Goal: Task Accomplishment & Management: Manage account settings

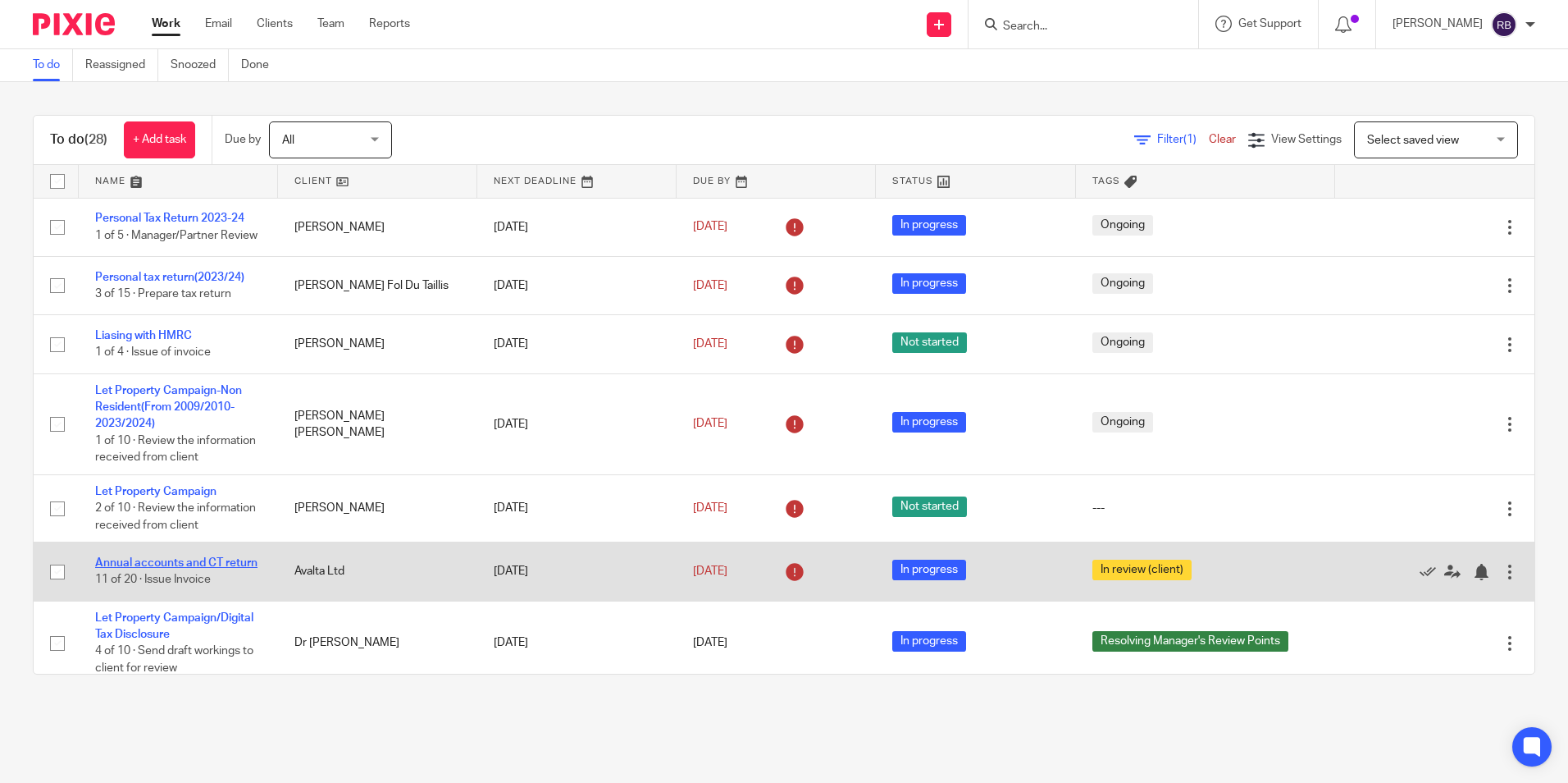
click at [181, 569] on link "Annual accounts and CT return" at bounding box center [177, 563] width 162 height 12
click at [752, 580] on link "[DATE]" at bounding box center [729, 572] width 73 height 17
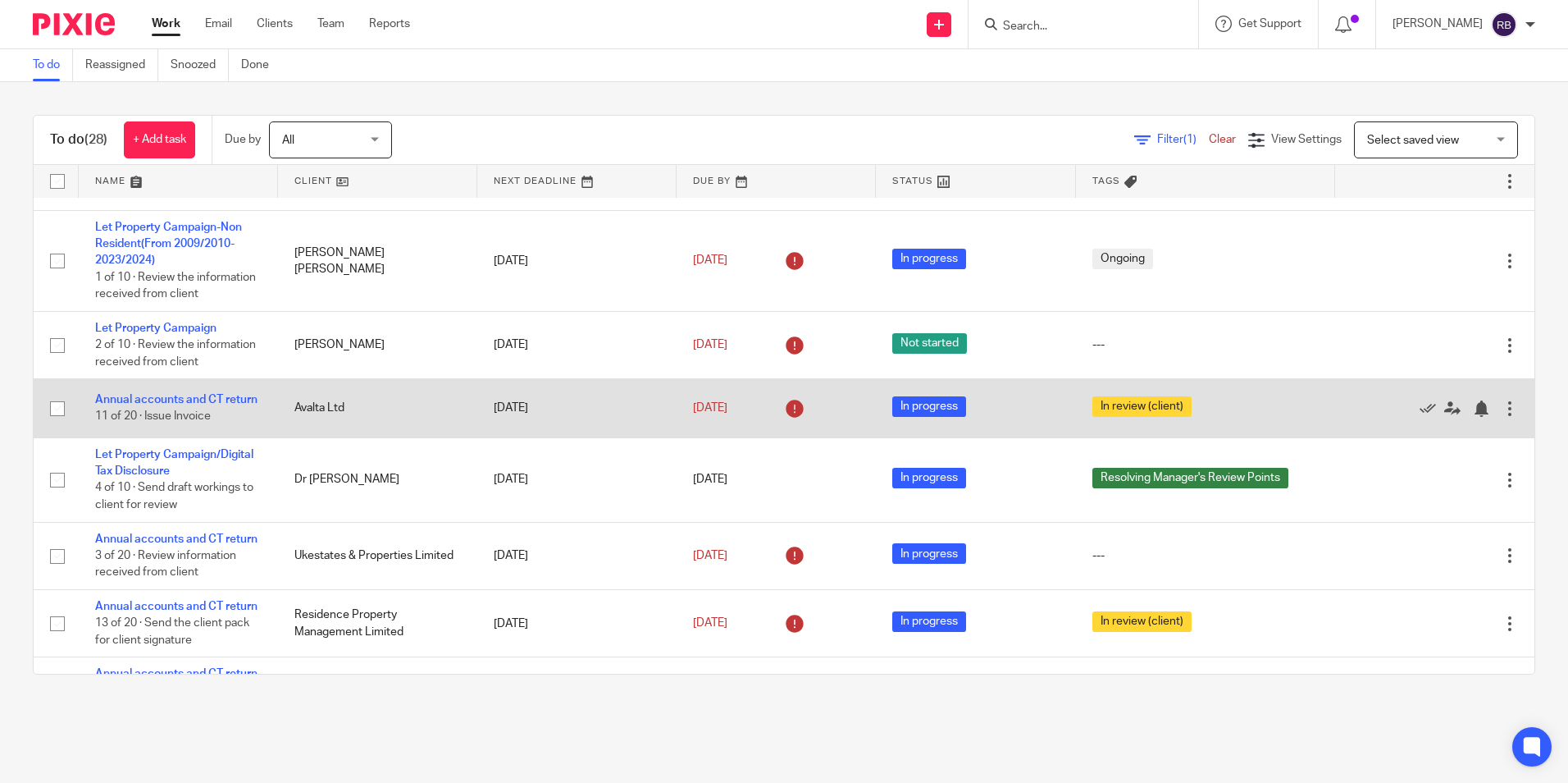
scroll to position [164, 0]
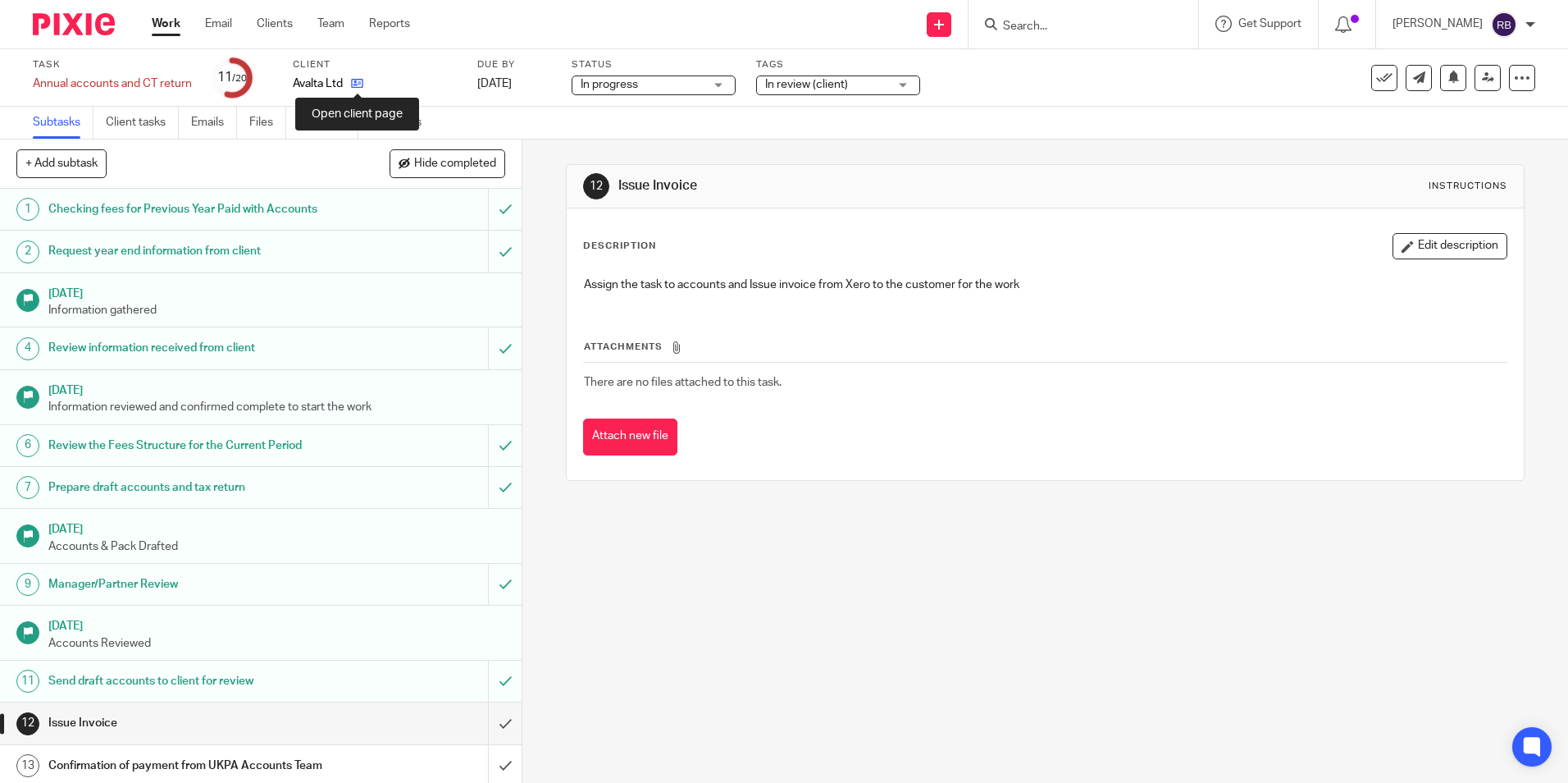
click at [361, 86] on icon at bounding box center [357, 83] width 13 height 13
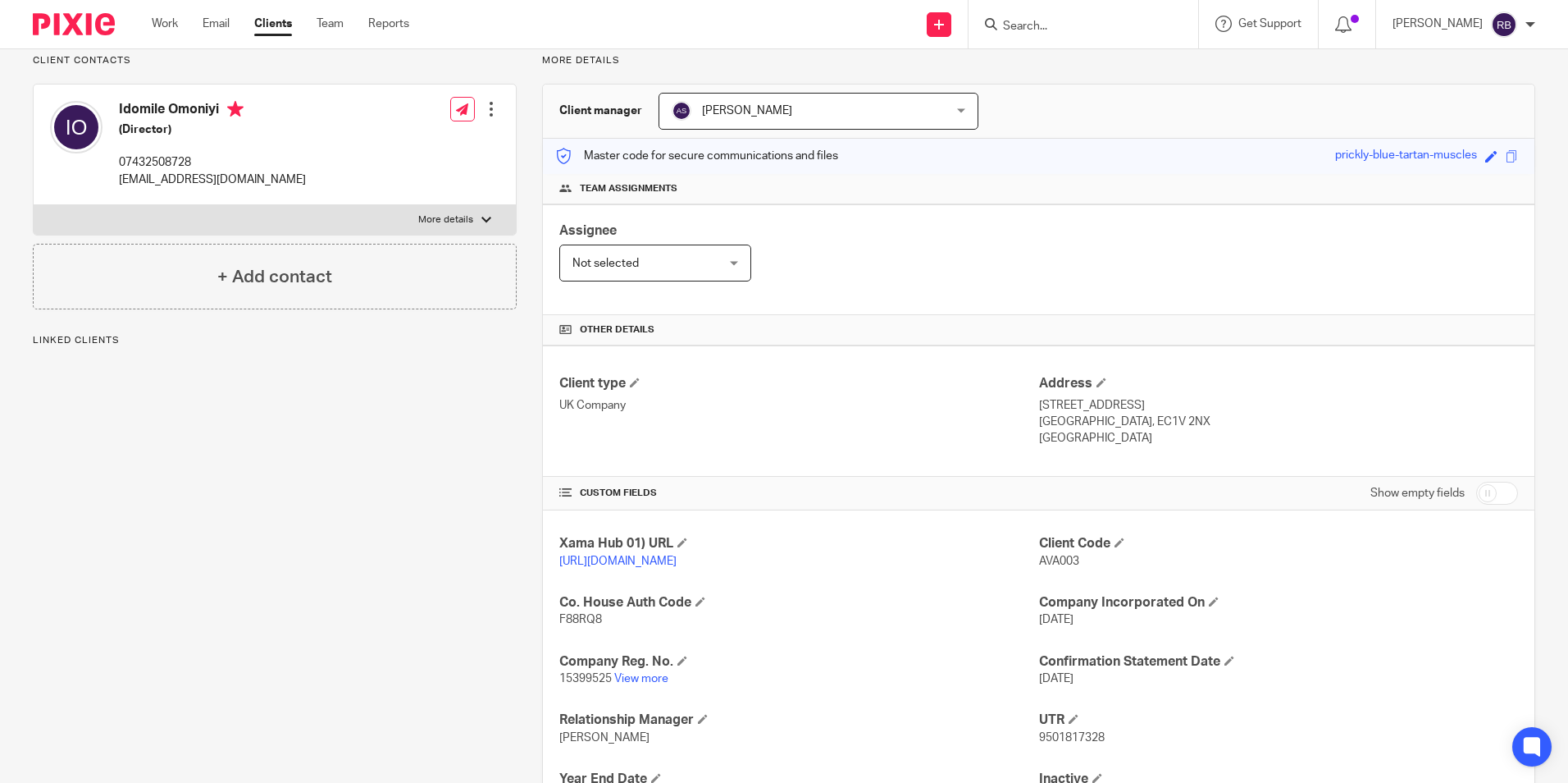
scroll to position [246, 0]
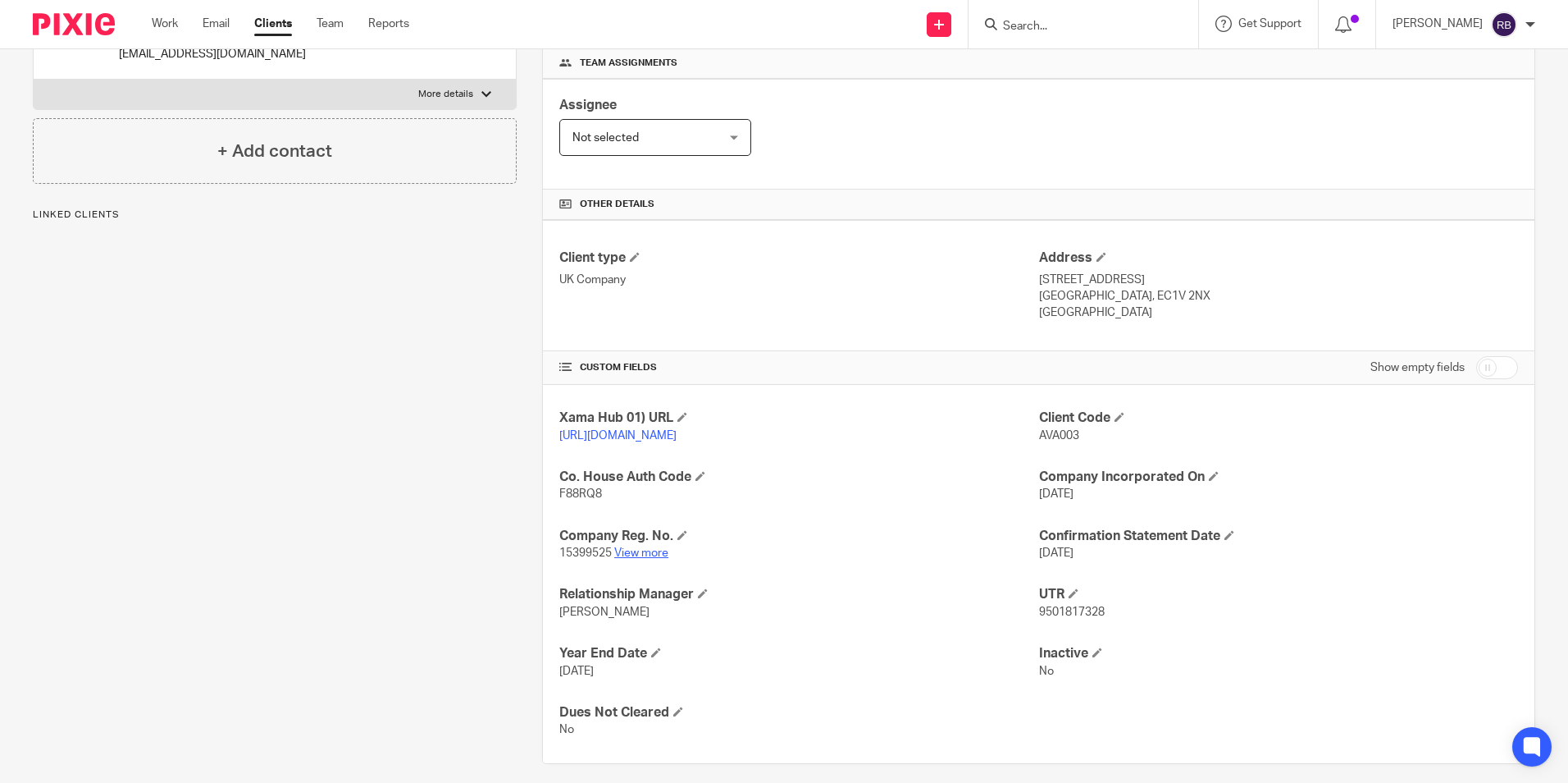
click at [630, 559] on link "View more" at bounding box center [641, 553] width 54 height 12
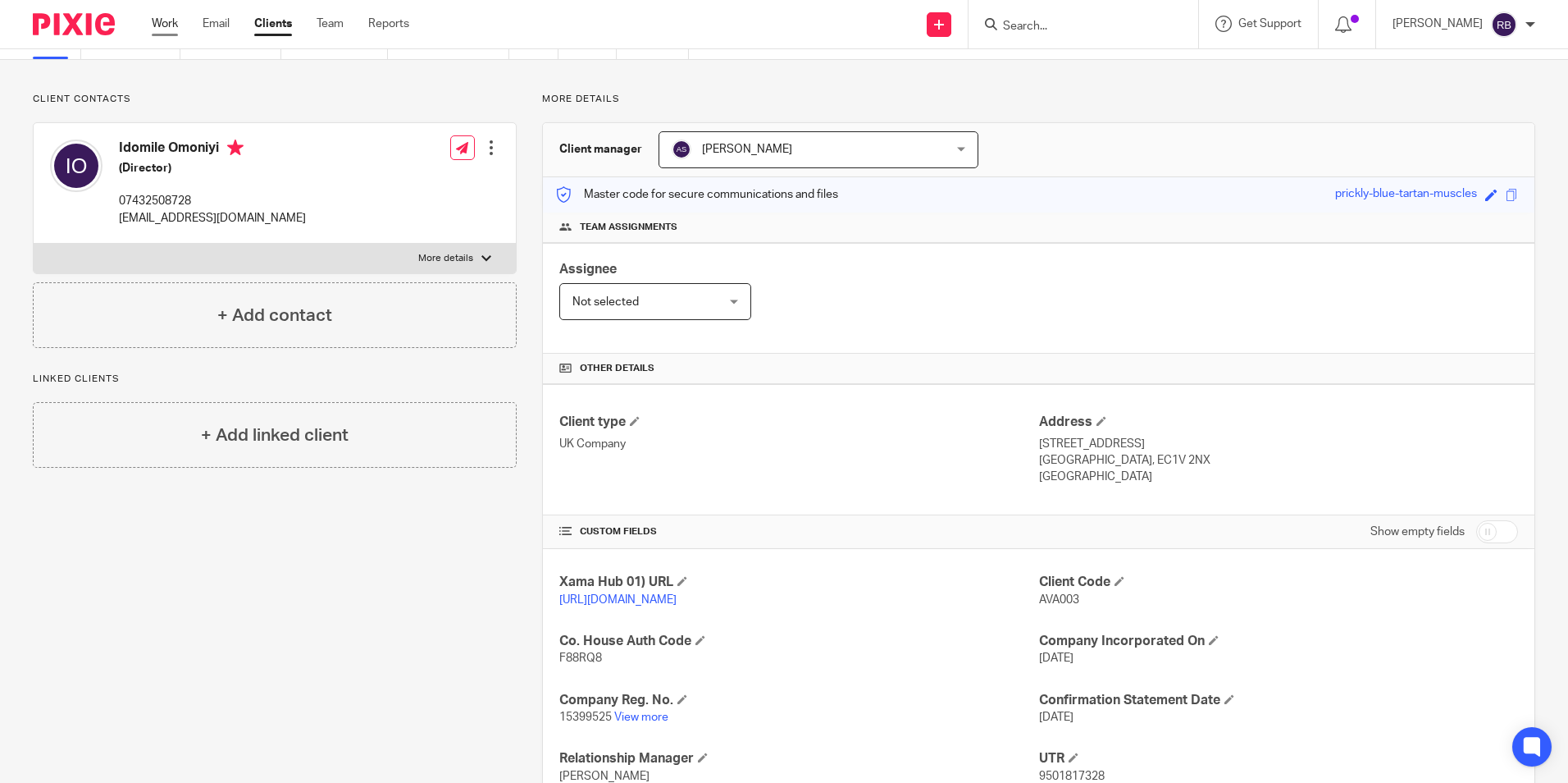
click at [159, 19] on link "Work" at bounding box center [164, 23] width 26 height 16
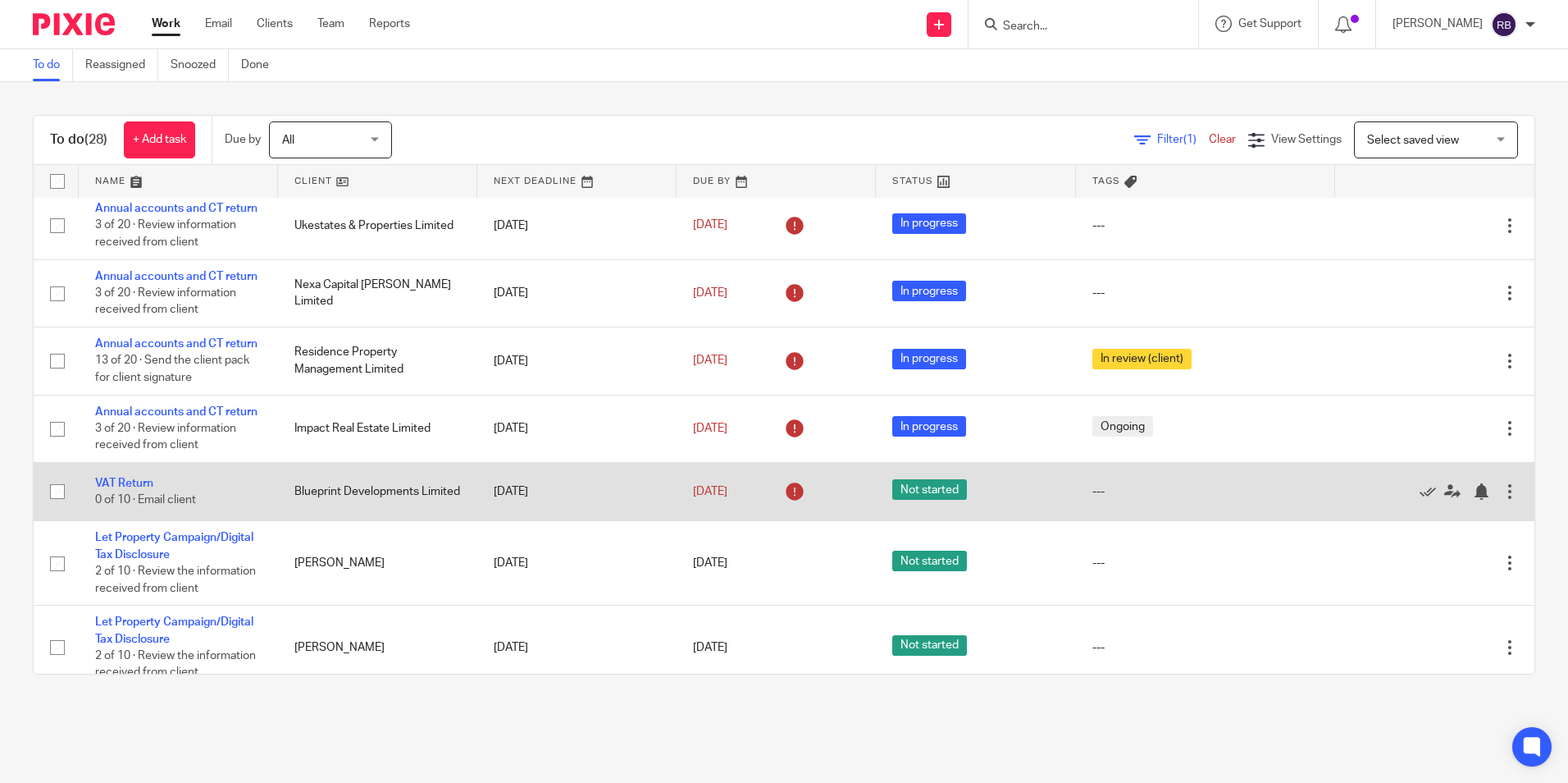
scroll to position [410, 0]
